Goal: Check status: Check status

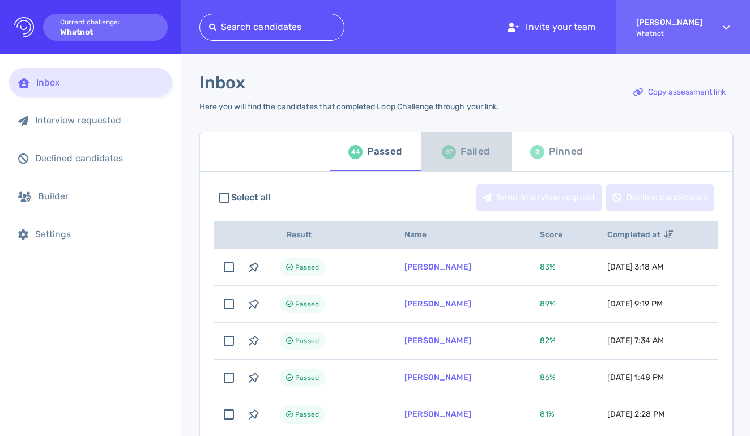
click at [464, 154] on div "Failed" at bounding box center [475, 151] width 29 height 17
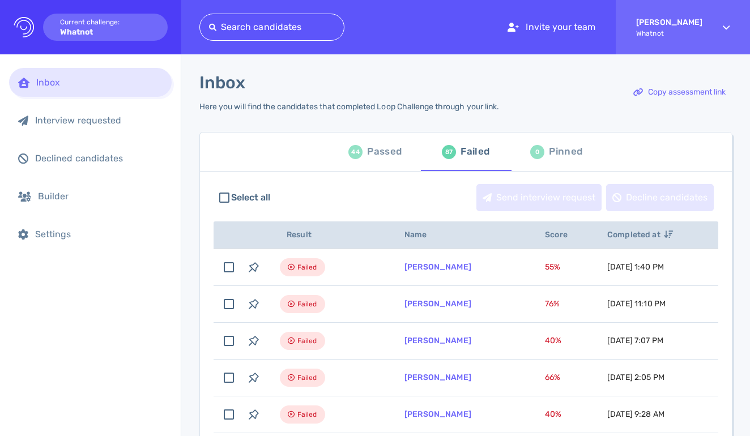
click at [385, 158] on div "Passed" at bounding box center [384, 151] width 35 height 17
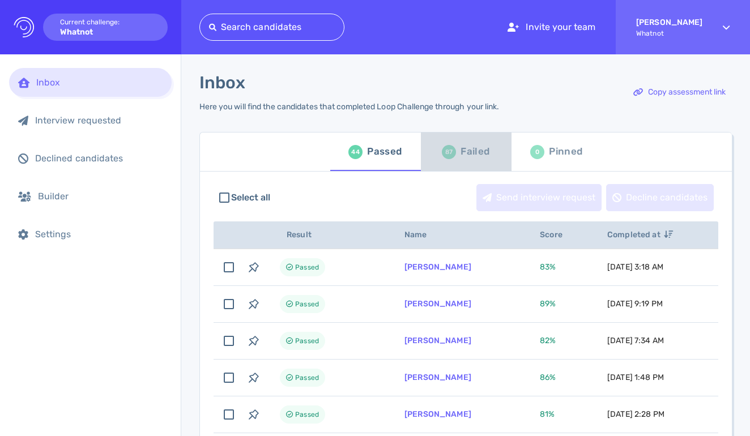
click at [462, 154] on div "Failed" at bounding box center [475, 151] width 29 height 17
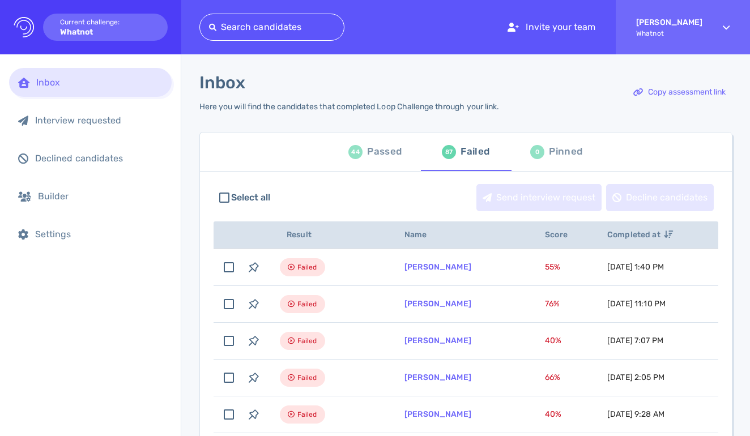
click at [363, 145] on div "44 Passed" at bounding box center [375, 152] width 53 height 32
